Goal: Task Accomplishment & Management: Manage account settings

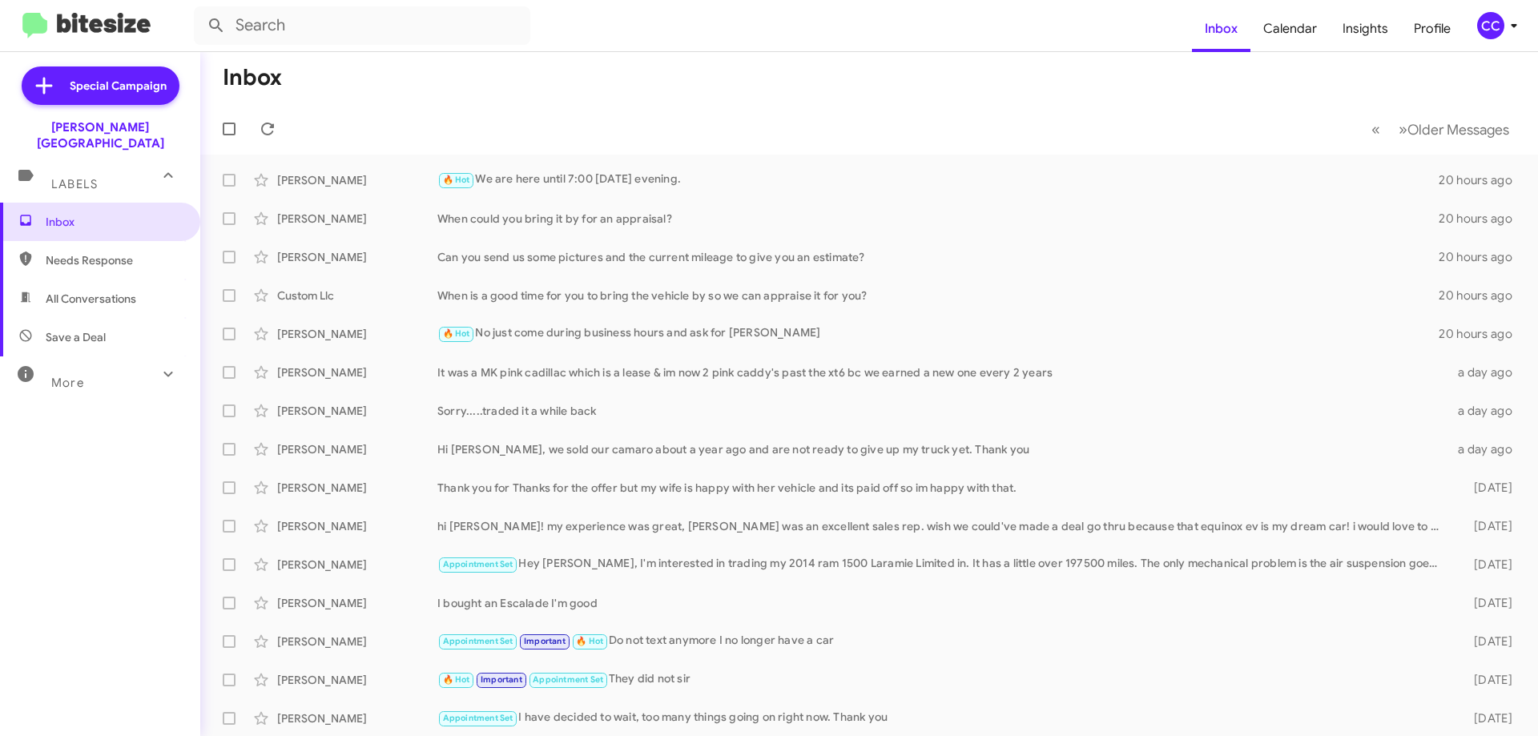
click at [53, 291] on span "All Conversations" at bounding box center [91, 299] width 90 height 16
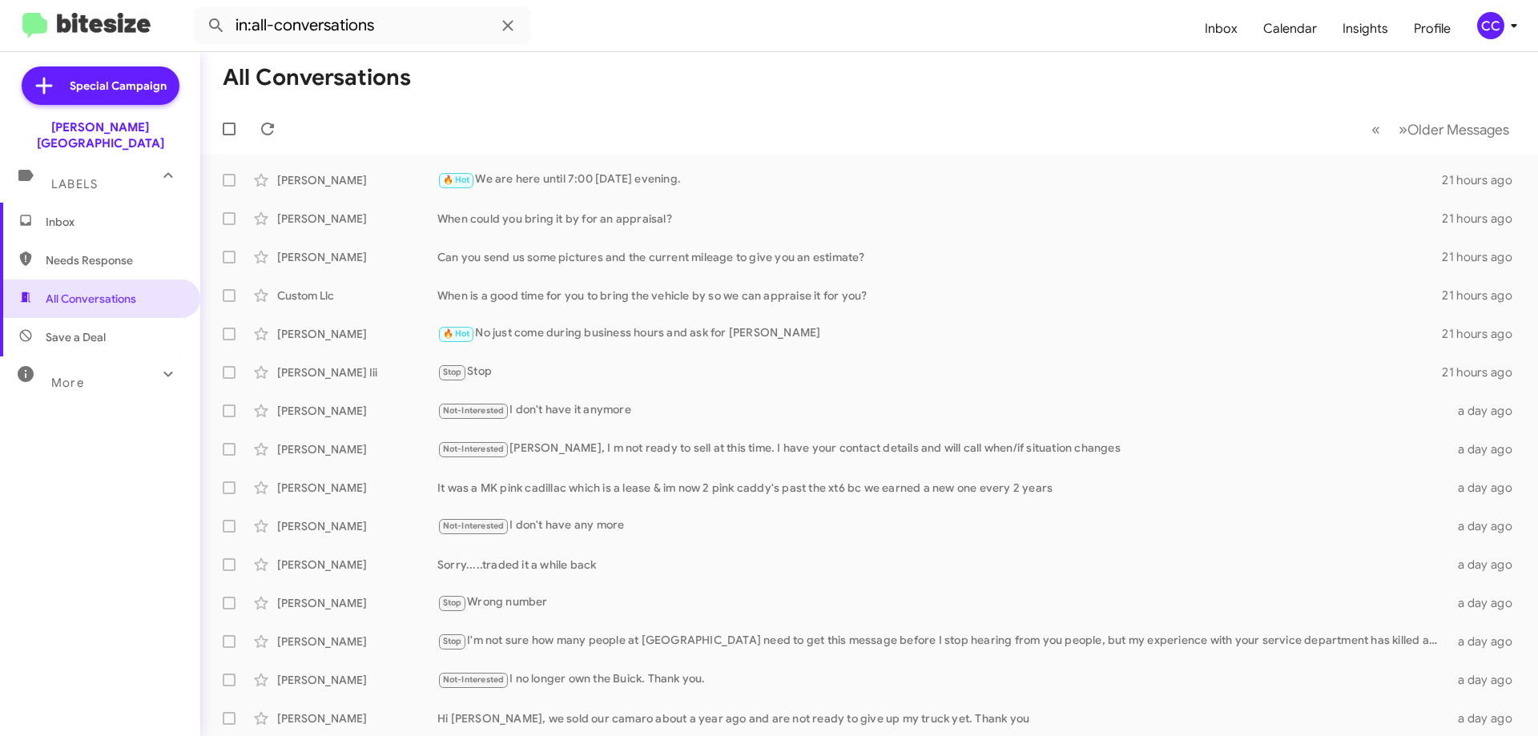
click at [82, 252] on span "Needs Response" at bounding box center [114, 260] width 136 height 16
type input "in:needs-response"
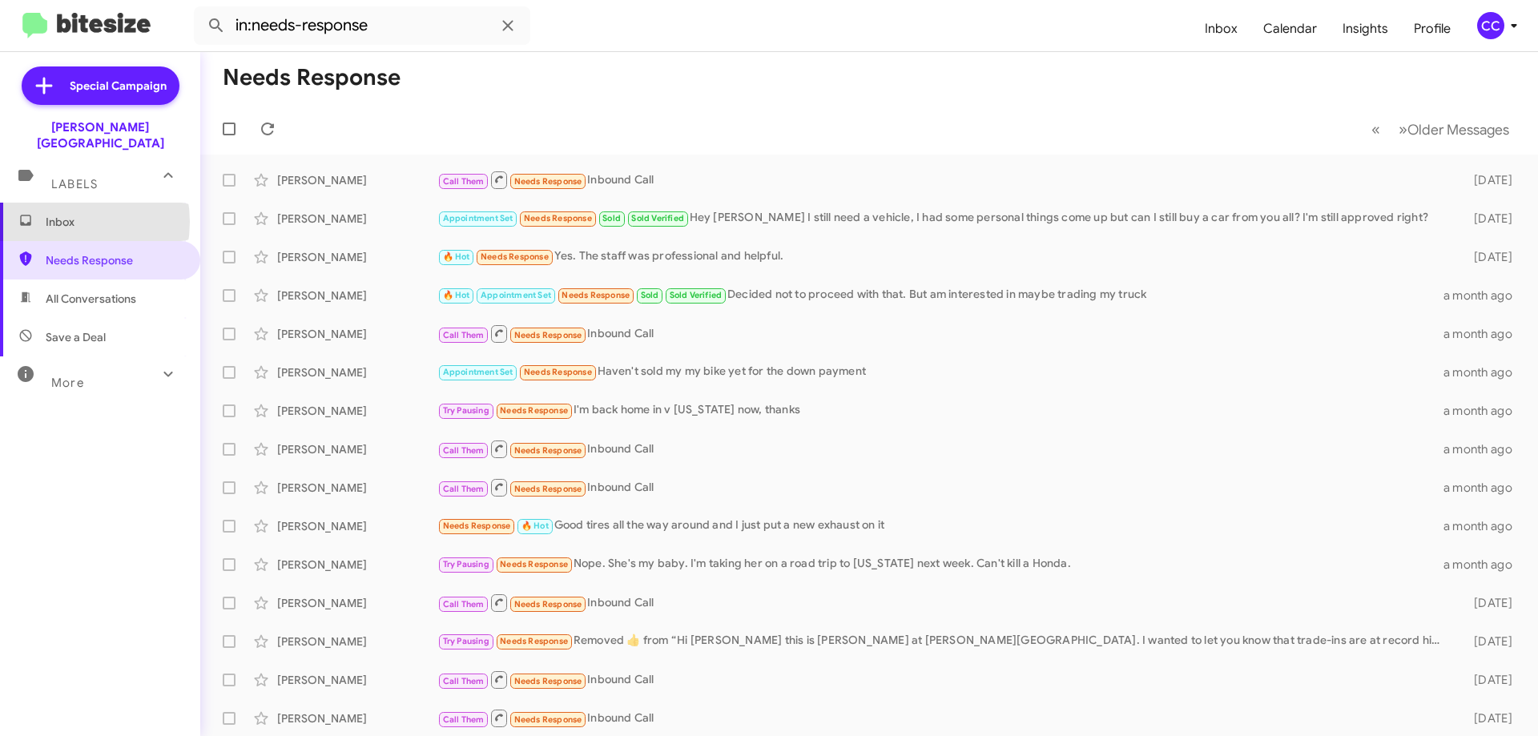
click at [60, 214] on span "Inbox" at bounding box center [114, 222] width 136 height 16
